Goal: Task Accomplishment & Management: Manage account settings

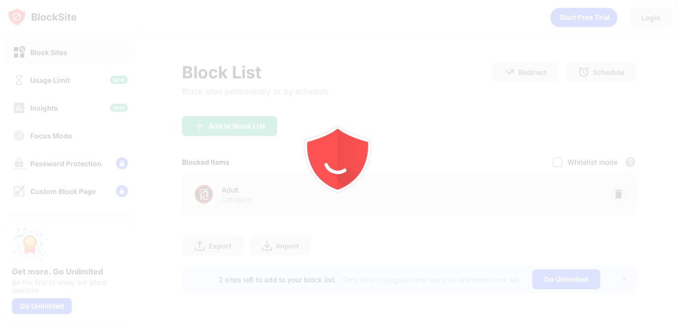
click at [409, 45] on div at bounding box center [338, 163] width 677 height 326
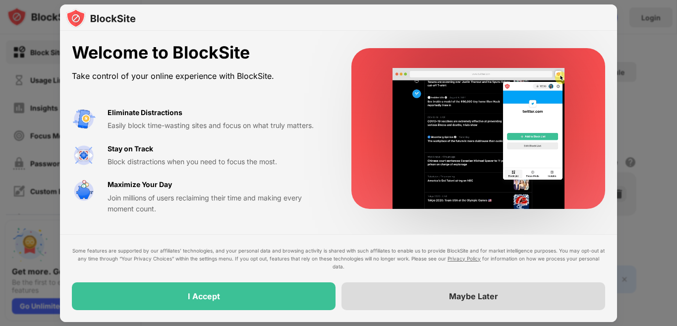
click at [507, 294] on div "Maybe Later" at bounding box center [473, 296] width 264 height 28
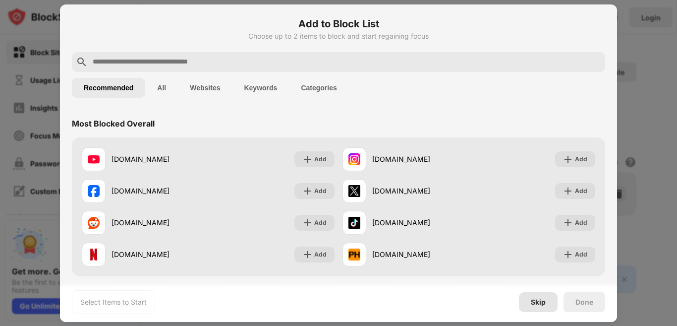
click at [543, 302] on div "Skip" at bounding box center [538, 302] width 15 height 8
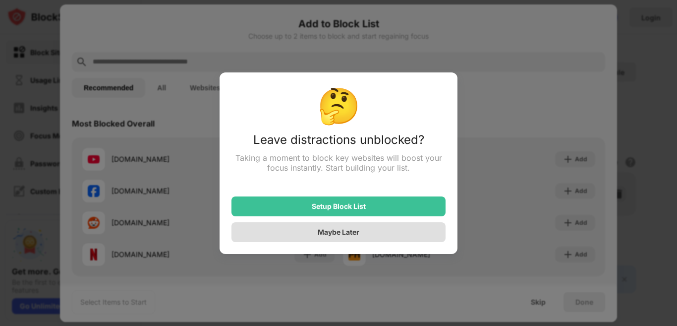
click at [337, 223] on div "Maybe Later" at bounding box center [338, 232] width 214 height 20
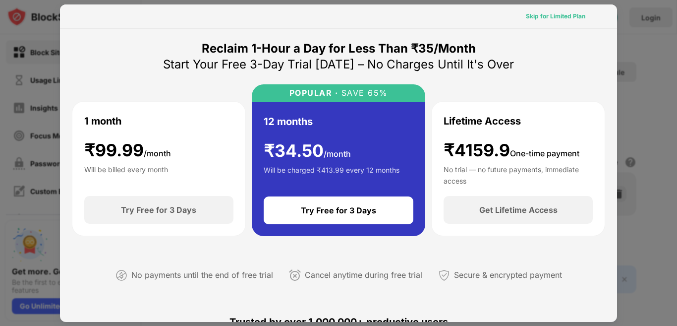
click at [559, 11] on div "Skip for Limited Plan" at bounding box center [555, 16] width 59 height 10
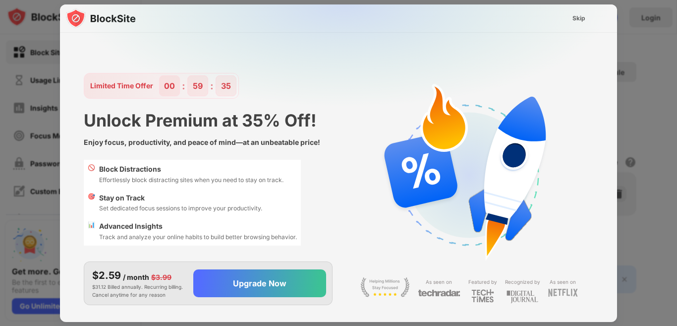
click at [572, 21] on div "Skip" at bounding box center [578, 18] width 13 height 10
